Goal: Find contact information: Find contact information

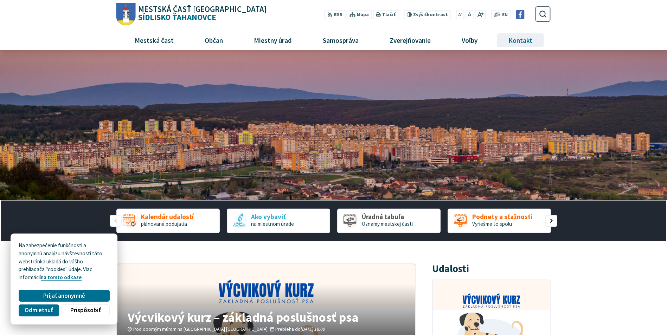
click at [521, 38] on span "Kontakt" at bounding box center [520, 40] width 29 height 19
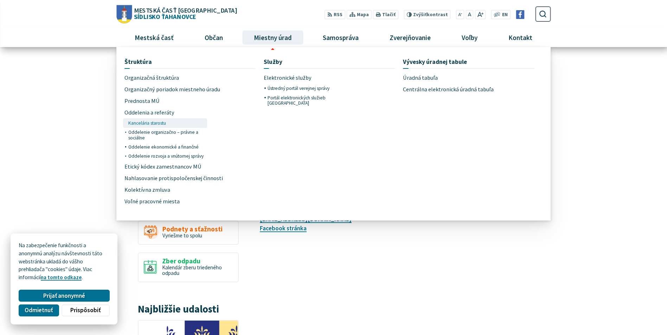
click at [167, 123] on link "Kancelária starostu" at bounding box center [166, 122] width 76 height 9
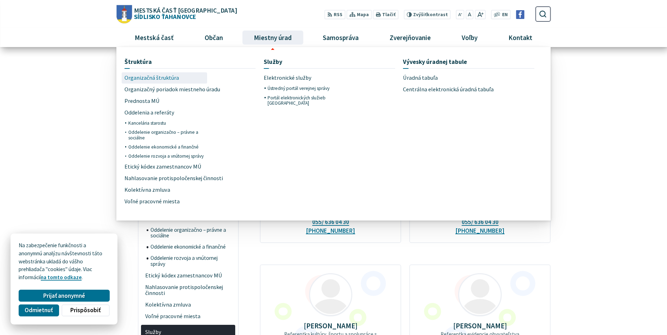
click at [159, 77] on span "Organizačná štruktúra" at bounding box center [151, 78] width 55 height 12
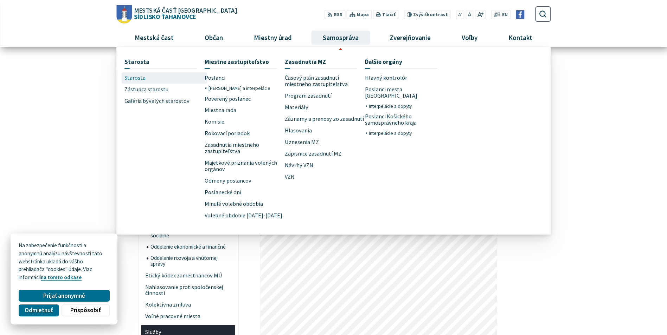
click at [138, 80] on span "Starosta" at bounding box center [134, 78] width 21 height 12
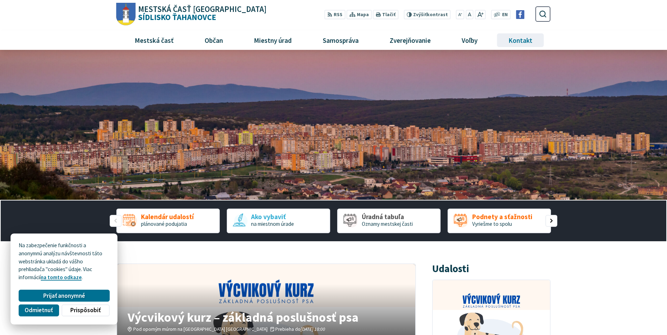
click at [521, 37] on span "Kontakt" at bounding box center [520, 40] width 29 height 19
